Goal: Navigation & Orientation: Find specific page/section

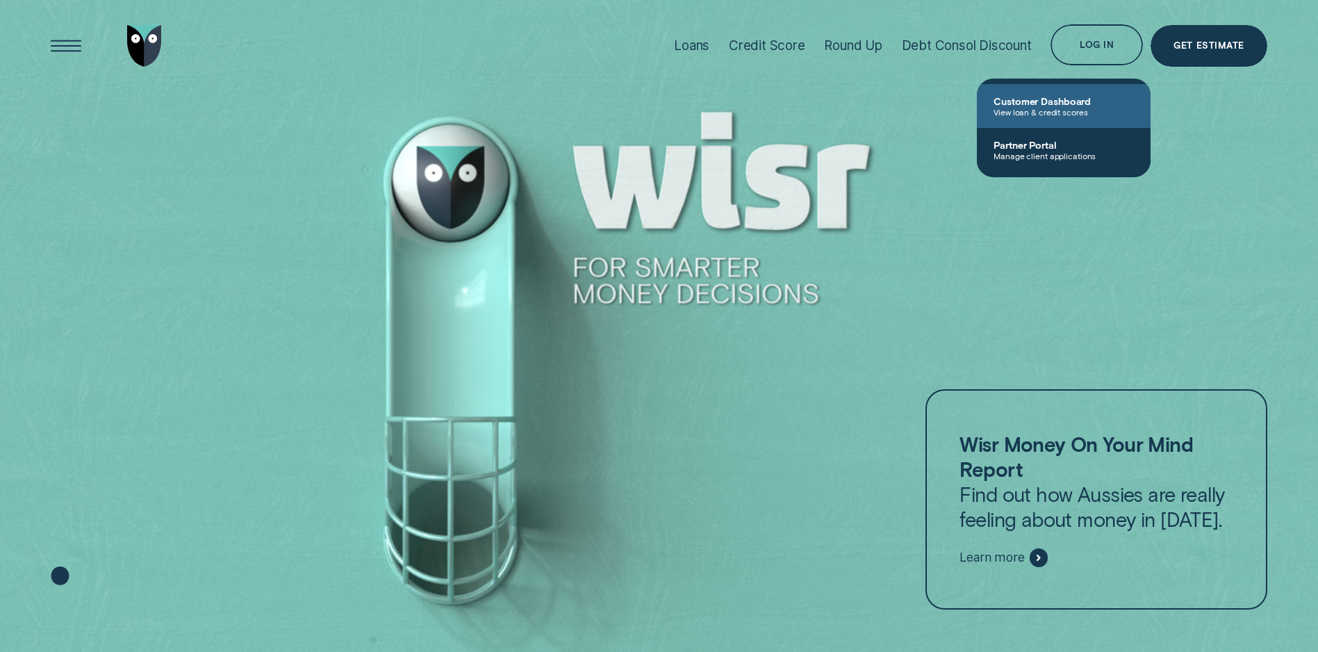
click at [1039, 101] on span "Customer Dashboard" at bounding box center [1063, 101] width 140 height 12
